Goal: Find specific page/section

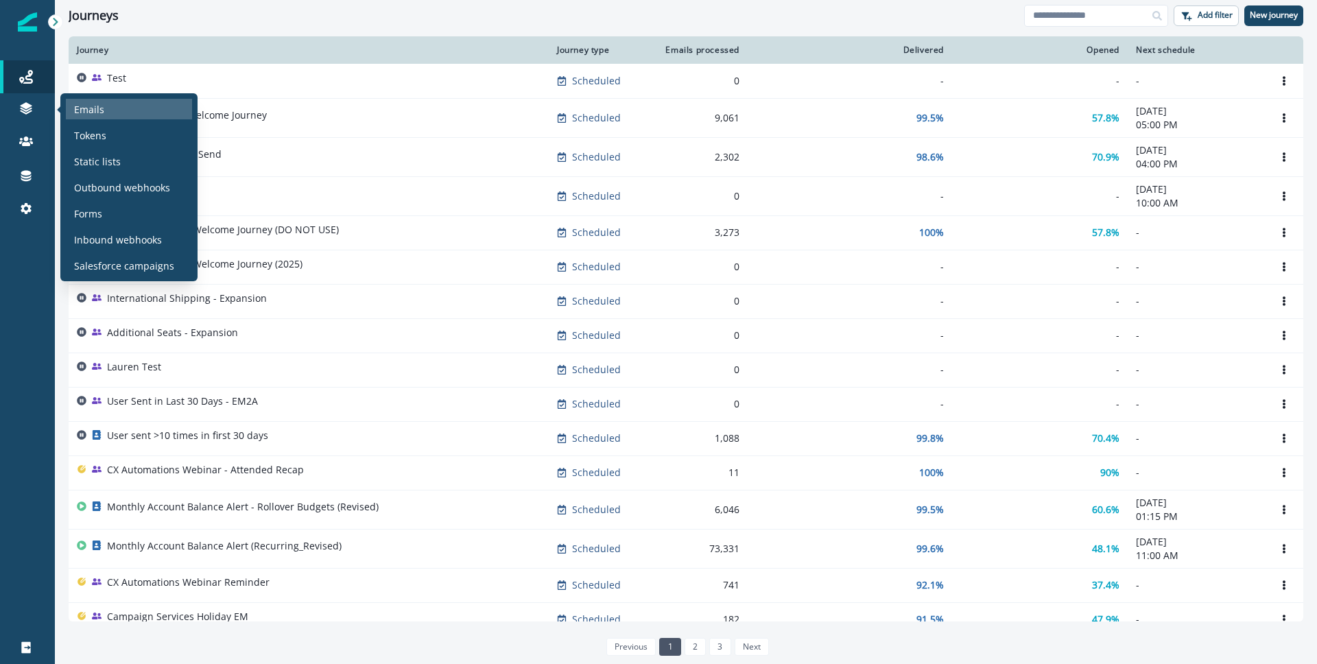
click at [84, 112] on p "Emails" at bounding box center [89, 109] width 30 height 14
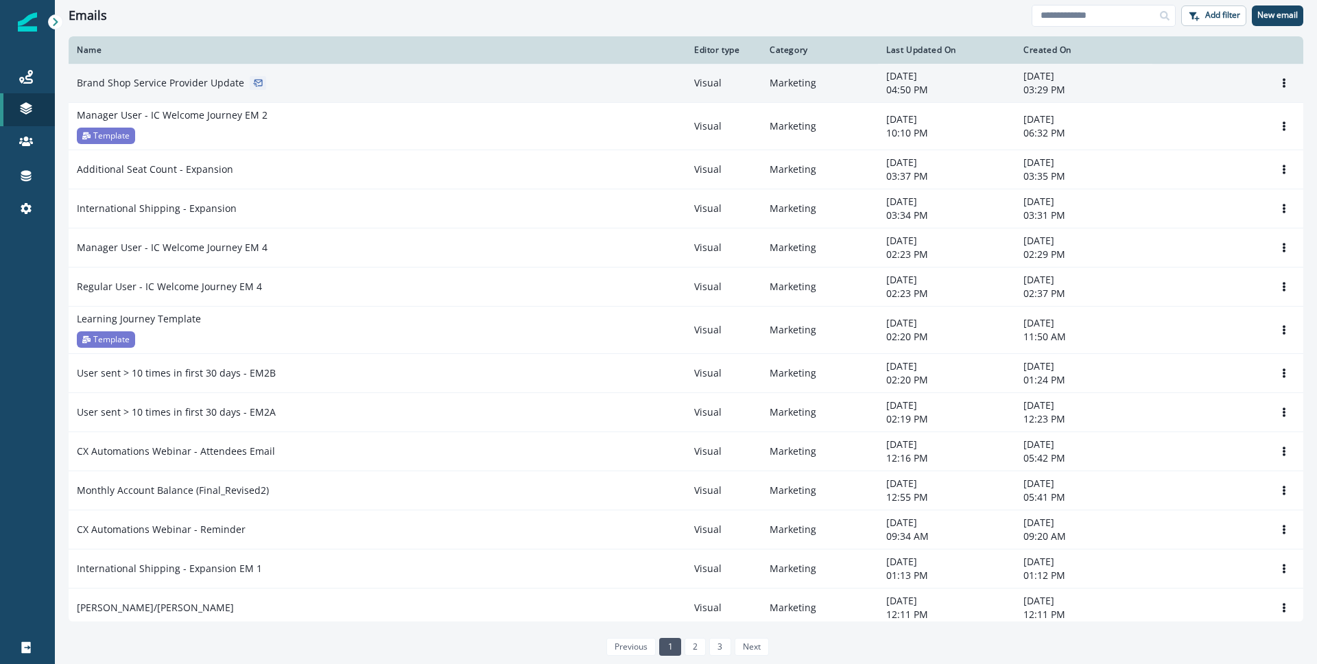
click at [208, 83] on p "Brand Shop Service Provider Update" at bounding box center [160, 83] width 167 height 14
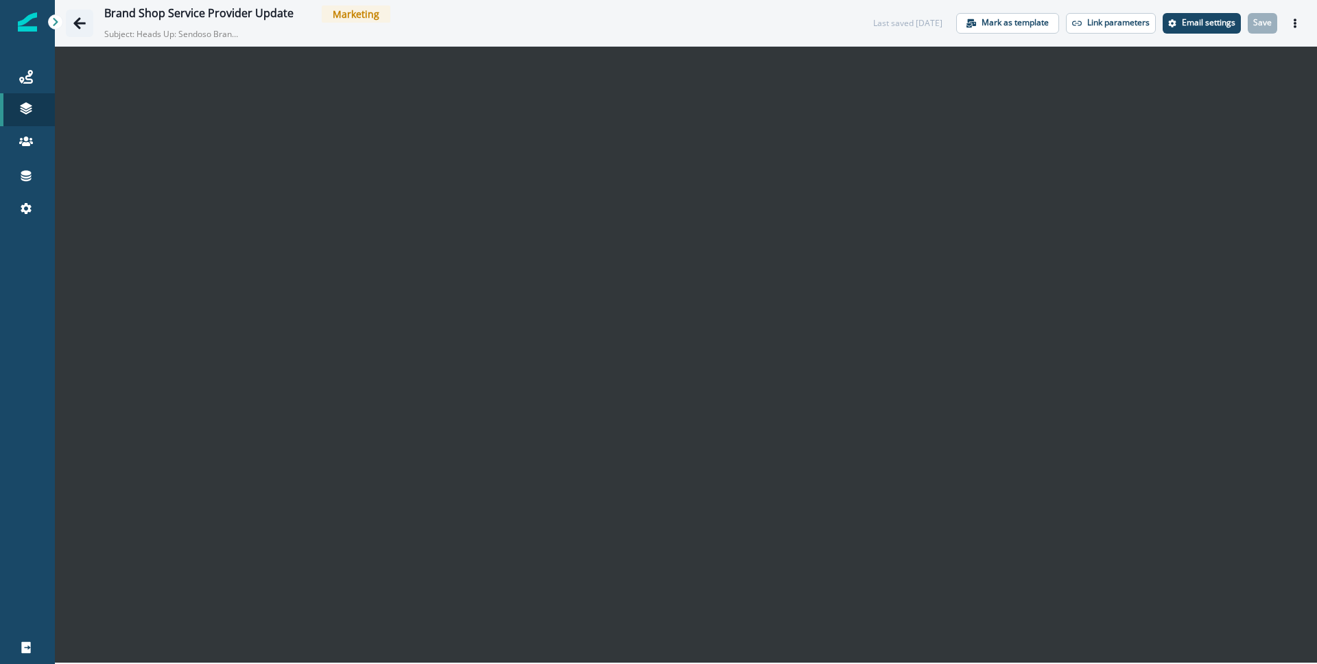
click at [80, 24] on icon "Go back" at bounding box center [80, 23] width 14 height 14
